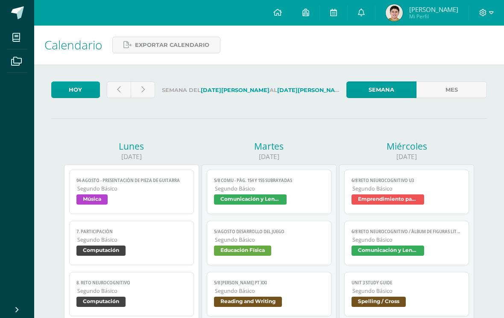
scroll to position [7, 0]
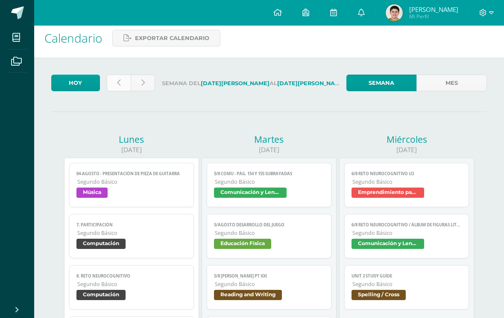
click at [119, 78] on link at bounding box center [119, 83] width 24 height 17
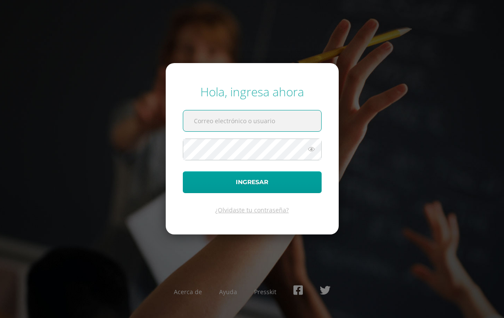
type input "[PERSON_NAME][EMAIL_ADDRESS][PERSON_NAME][DOMAIN_NAME][PERSON_NAME]"
click at [252, 189] on button "Ingresar" at bounding box center [252, 183] width 139 height 22
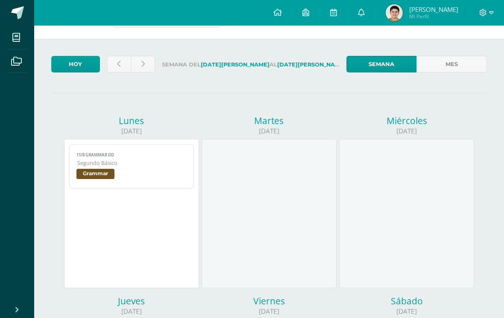
scroll to position [24, 0]
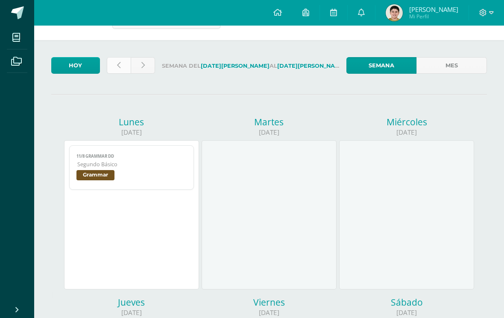
click at [123, 73] on link at bounding box center [119, 65] width 24 height 17
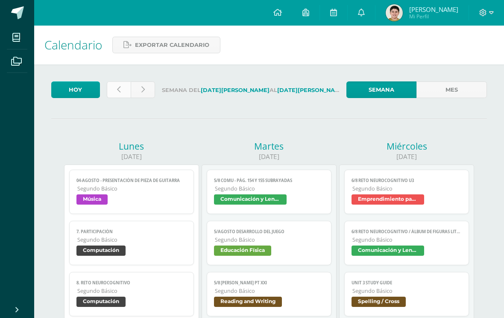
click at [120, 84] on link at bounding box center [119, 90] width 24 height 17
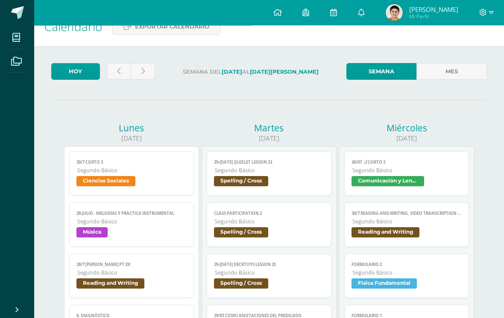
scroll to position [18, 0]
click at [135, 69] on link at bounding box center [143, 71] width 24 height 17
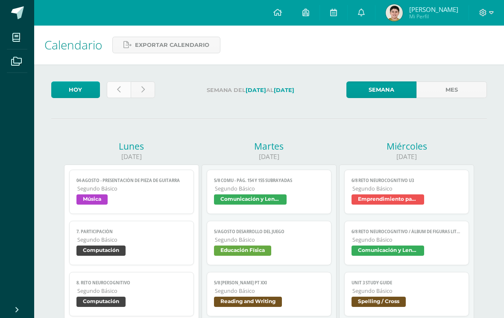
click at [117, 93] on icon at bounding box center [118, 89] width 3 height 7
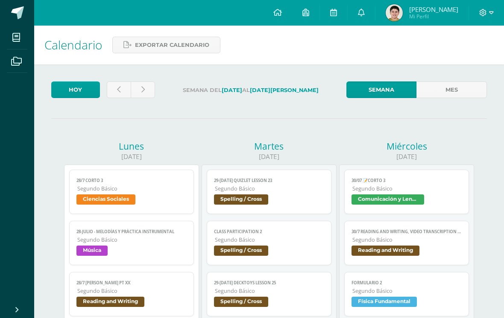
click at [117, 91] on icon at bounding box center [118, 89] width 3 height 7
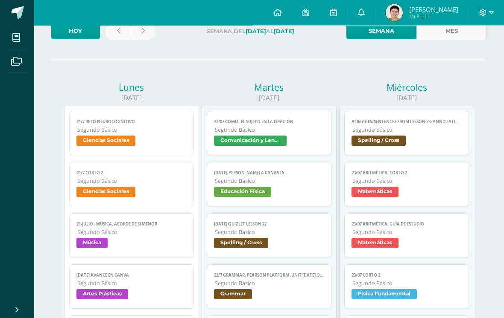
scroll to position [33, 0]
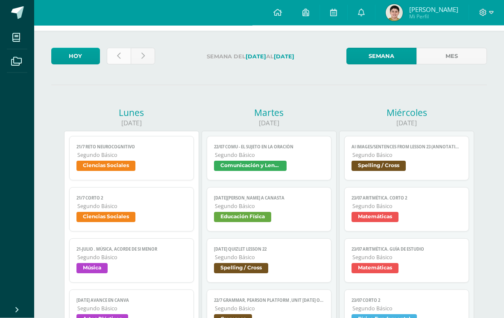
click at [110, 58] on link at bounding box center [119, 56] width 24 height 17
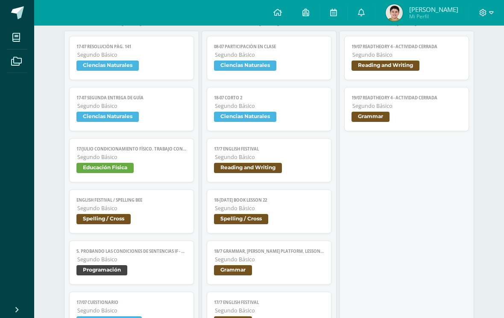
scroll to position [643, 0]
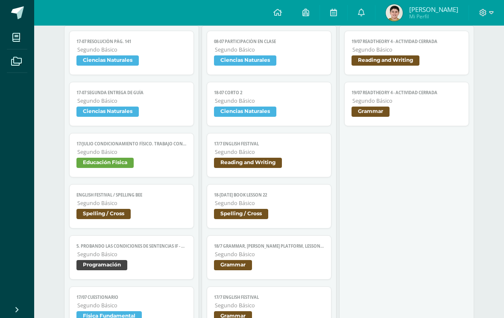
click at [169, 110] on link "17-07 SEGUNDA ENTREGA DE GUÍA Segundo Básico Ciencias Naturales" at bounding box center [131, 104] width 124 height 44
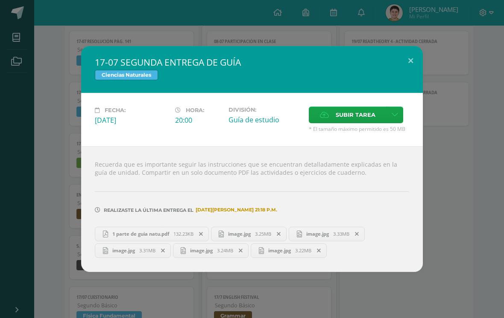
click at [160, 237] on span "1 parte de guia natu.pdf" at bounding box center [140, 234] width 65 height 6
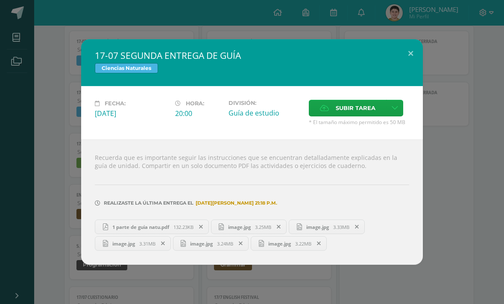
click at [256, 224] on link "image.jpg 3.25MB" at bounding box center [249, 227] width 76 height 15
